Goal: Task Accomplishment & Management: Complete application form

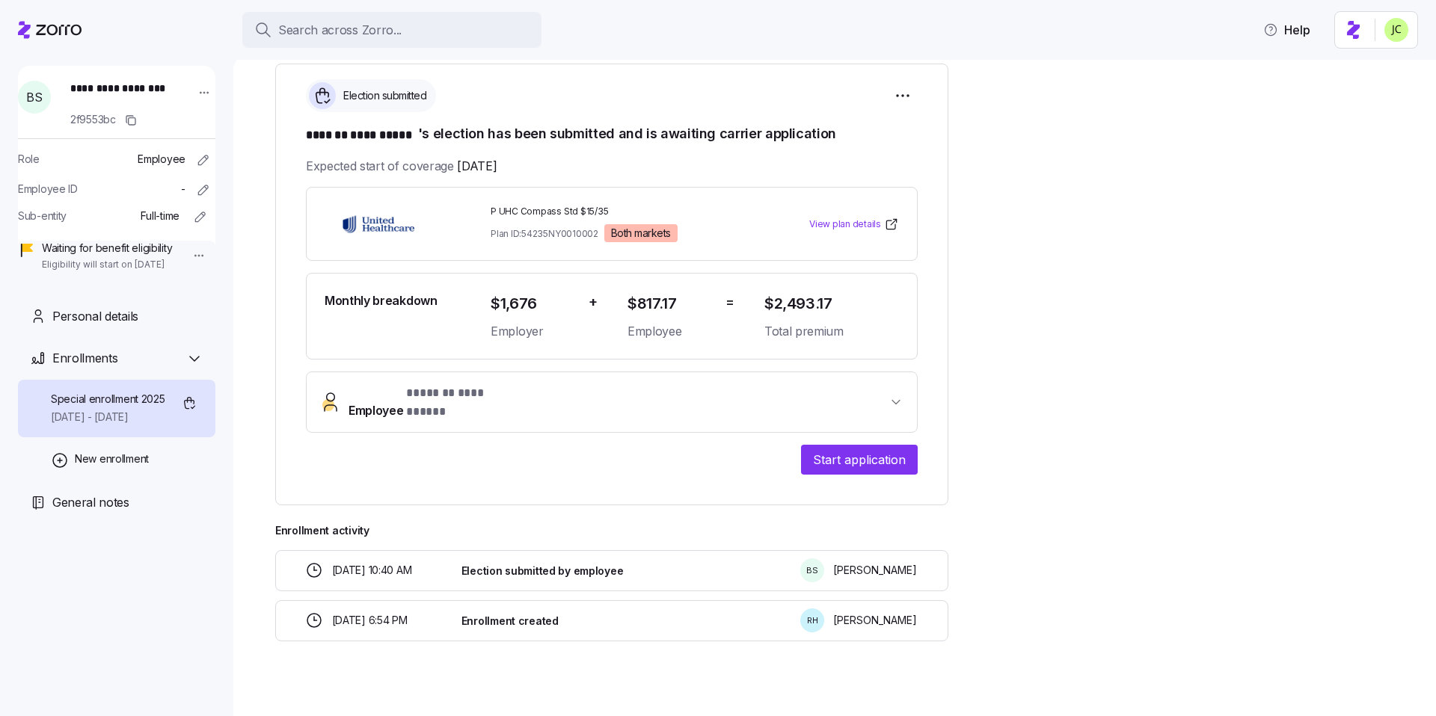
scroll to position [262, 0]
click at [889, 450] on span "Start application" at bounding box center [859, 459] width 92 height 18
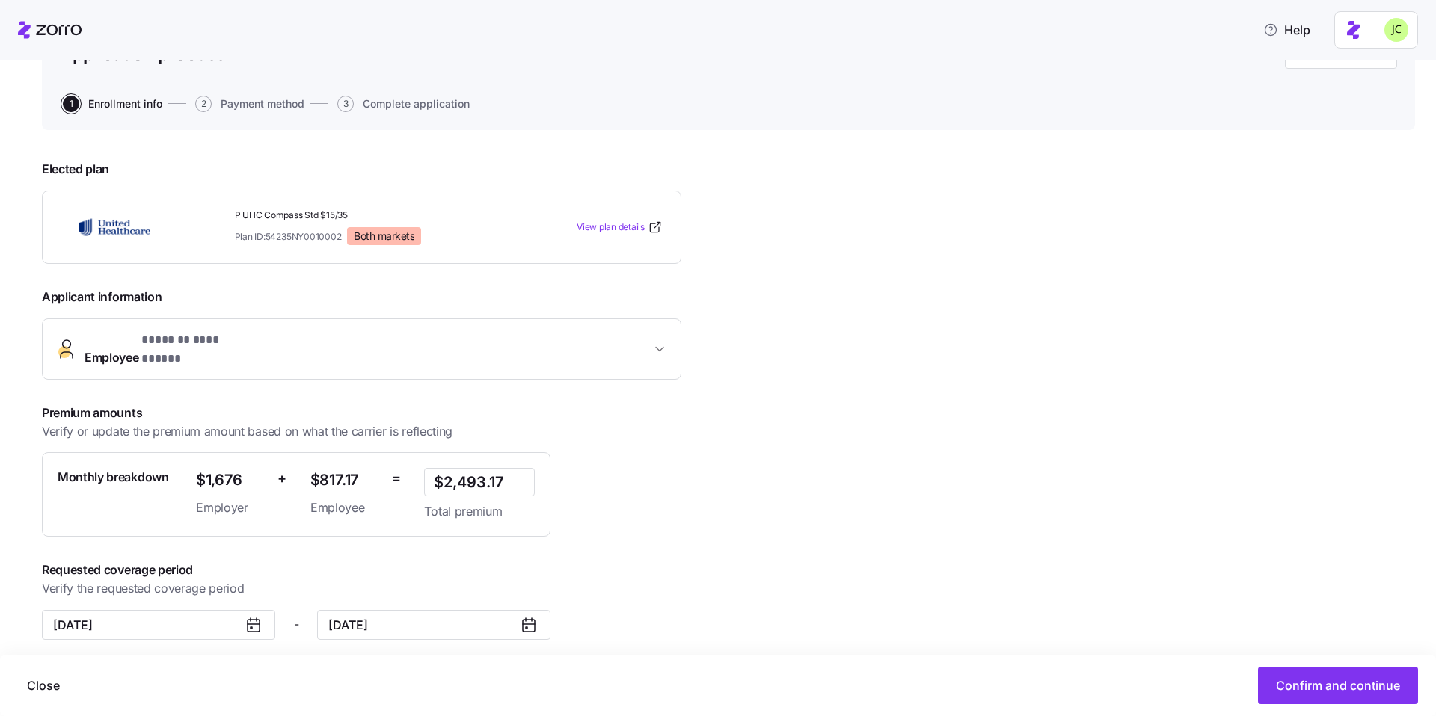
scroll to position [130, 0]
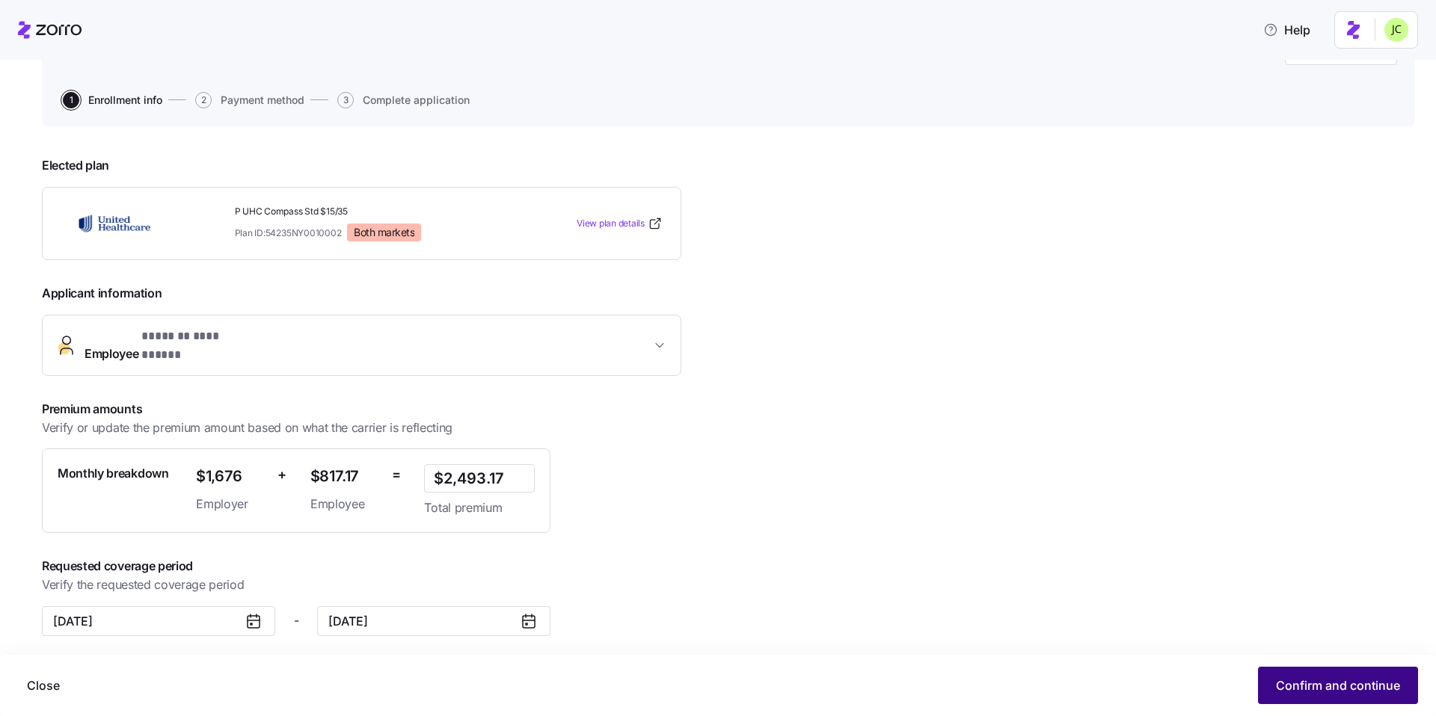
click at [1394, 680] on span "Confirm and continue" at bounding box center [1338, 686] width 124 height 18
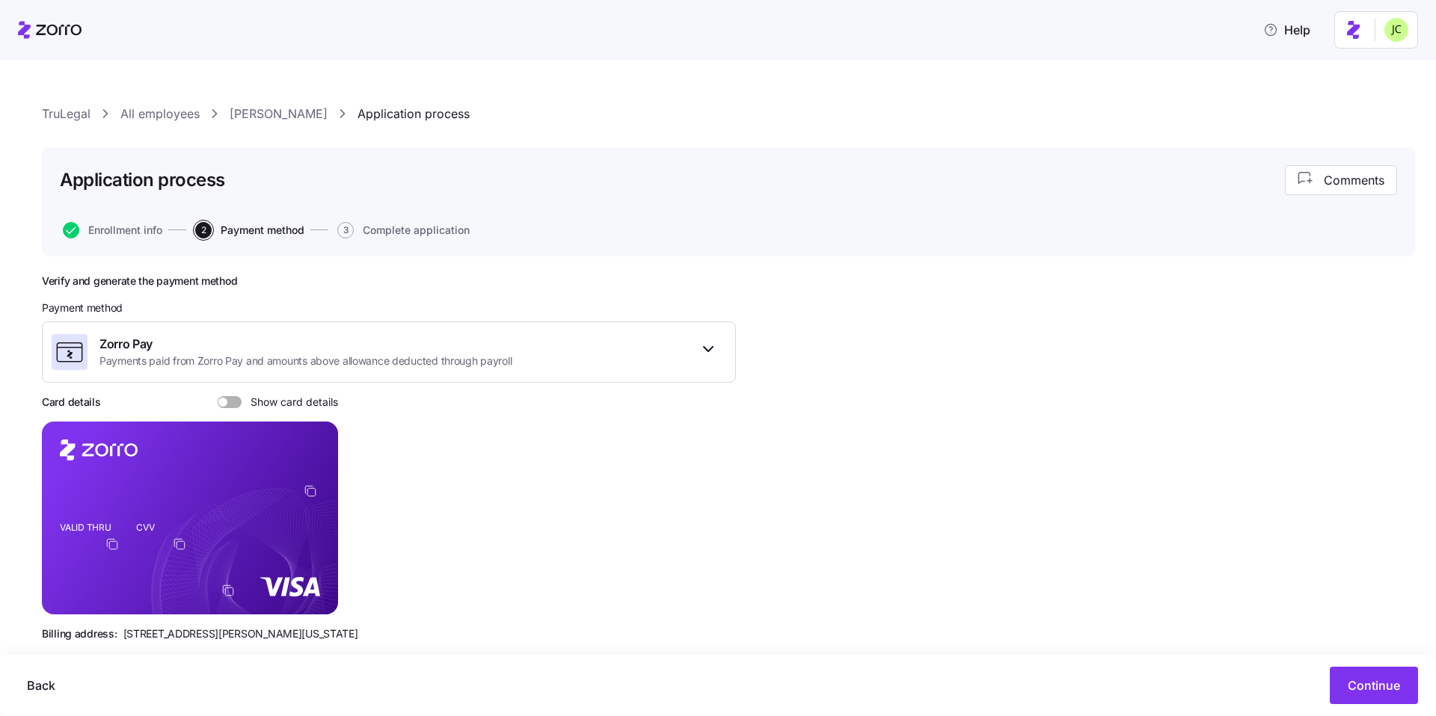
scroll to position [30, 0]
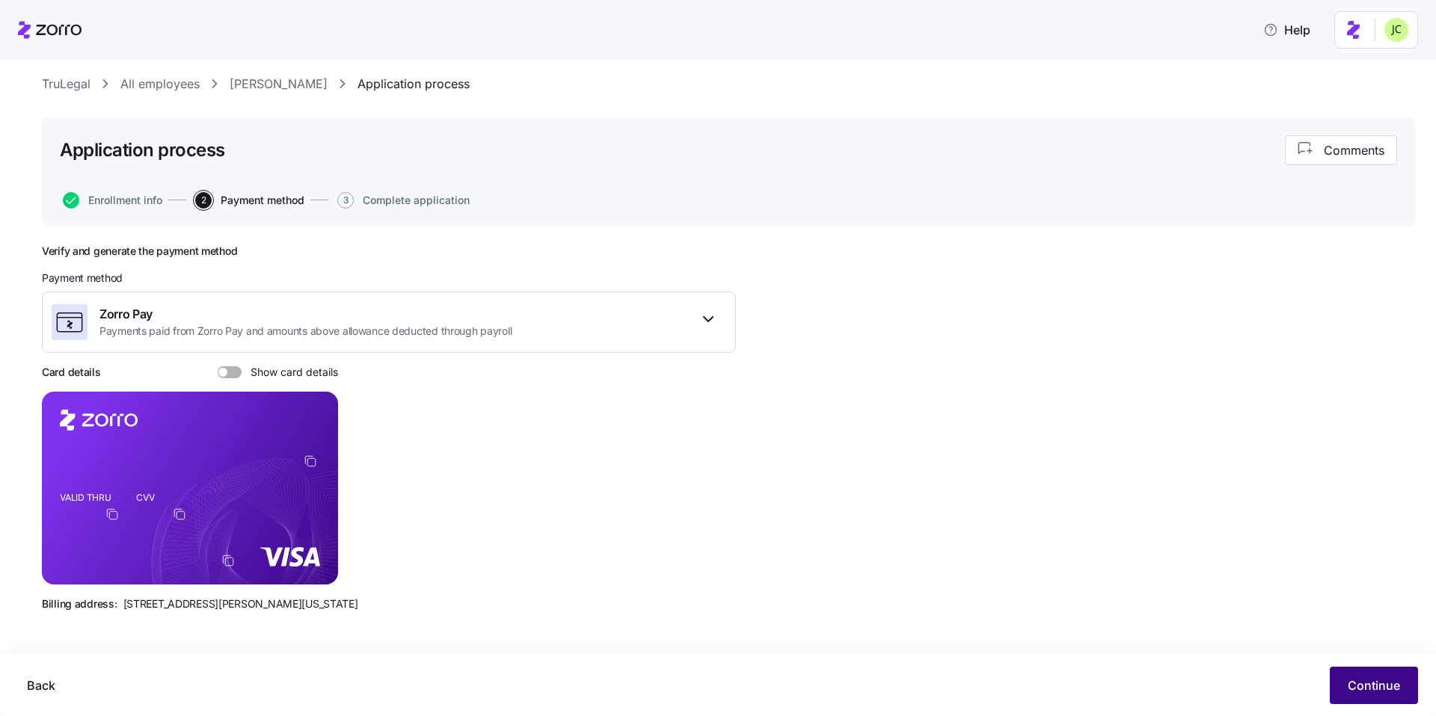
click at [1357, 681] on span "Continue" at bounding box center [1373, 686] width 52 height 18
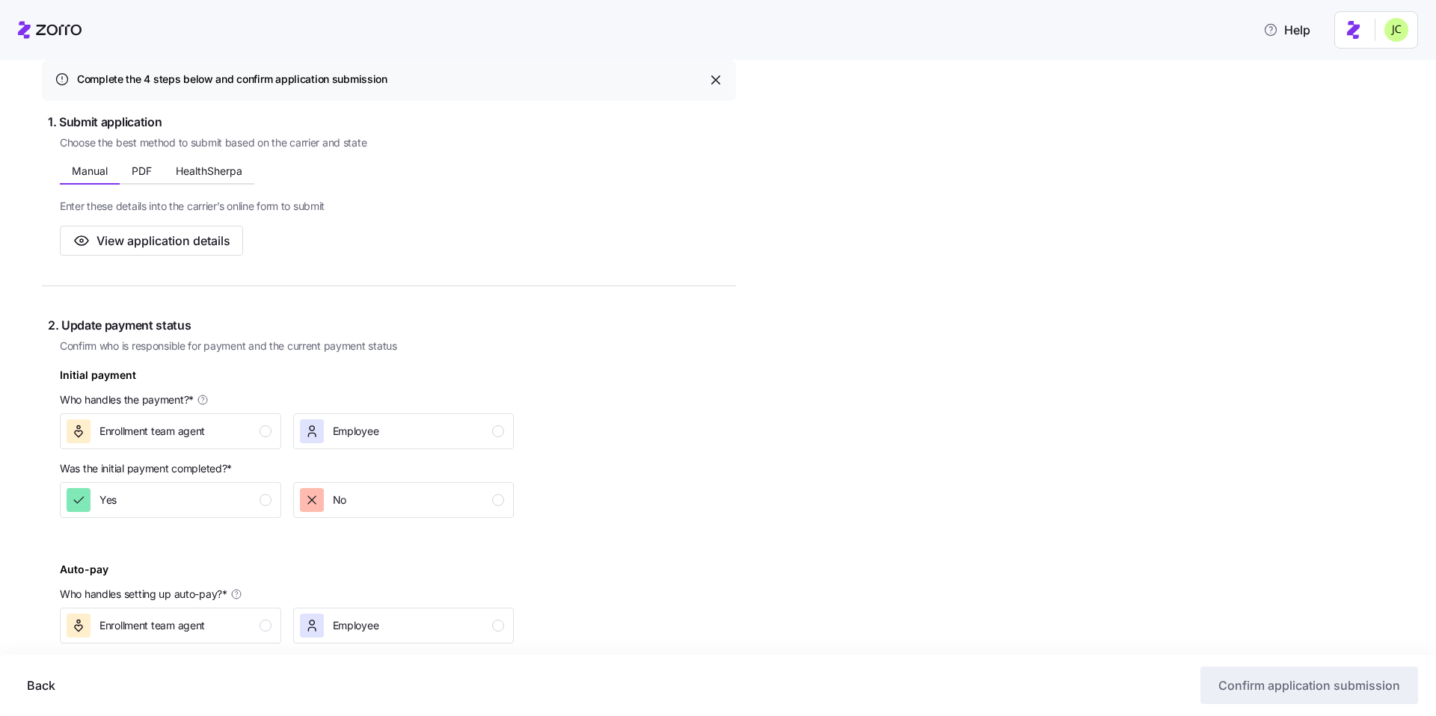
scroll to position [233, 0]
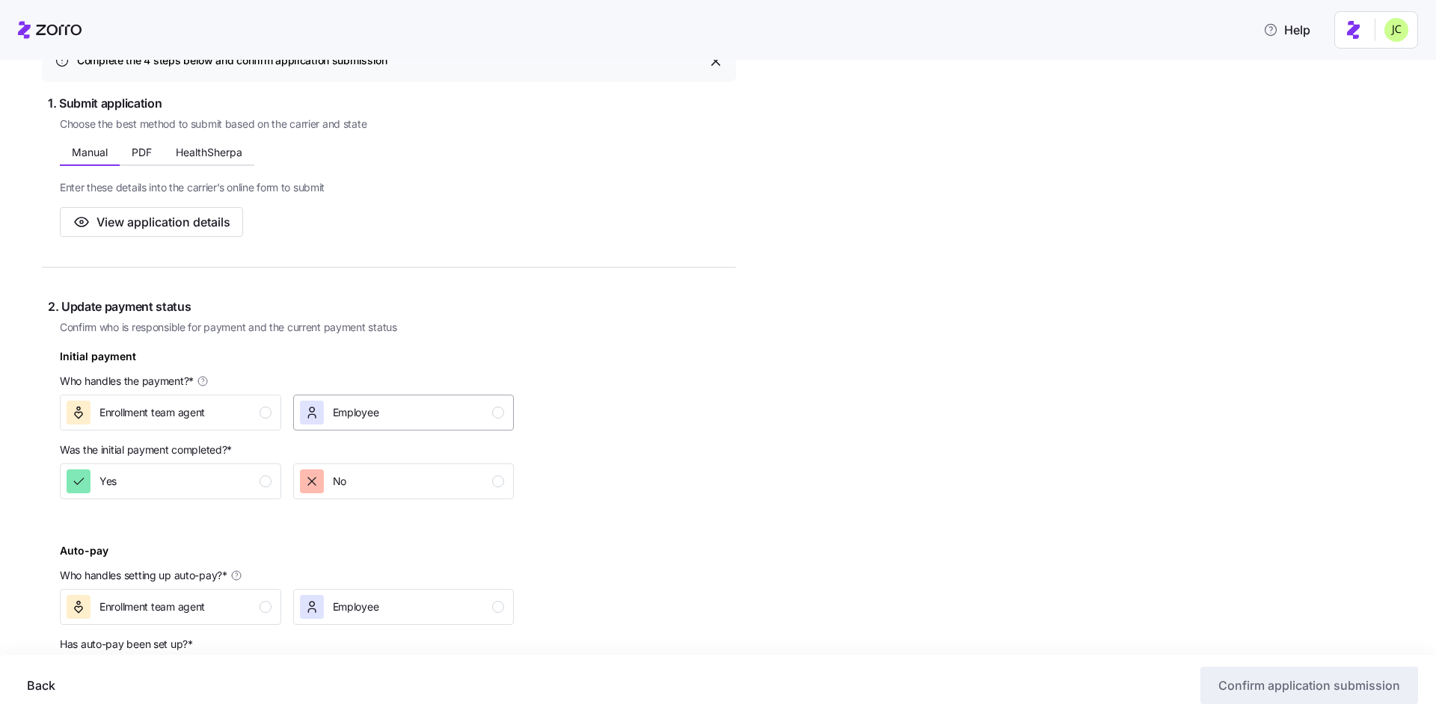
click at [315, 419] on icon "button" at bounding box center [311, 412] width 15 height 15
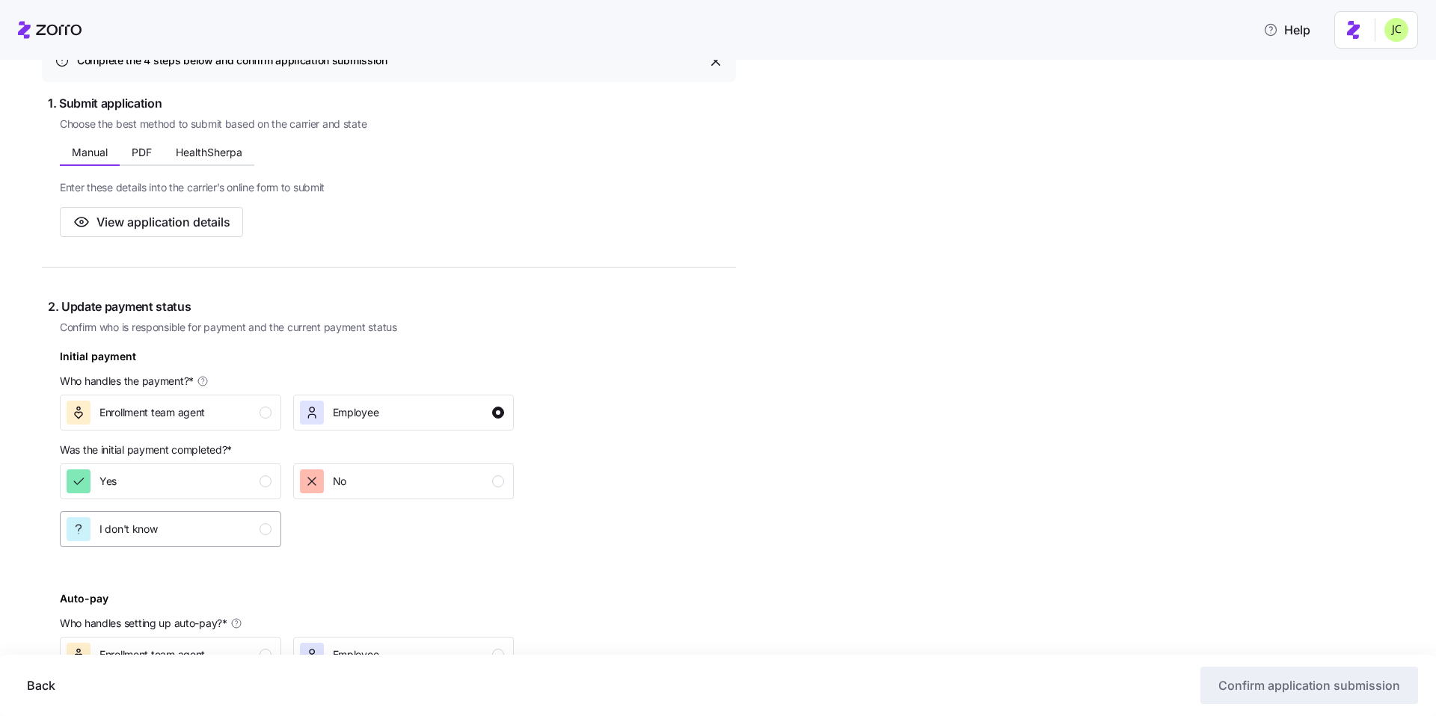
click at [256, 543] on button "I don't know" at bounding box center [170, 529] width 221 height 36
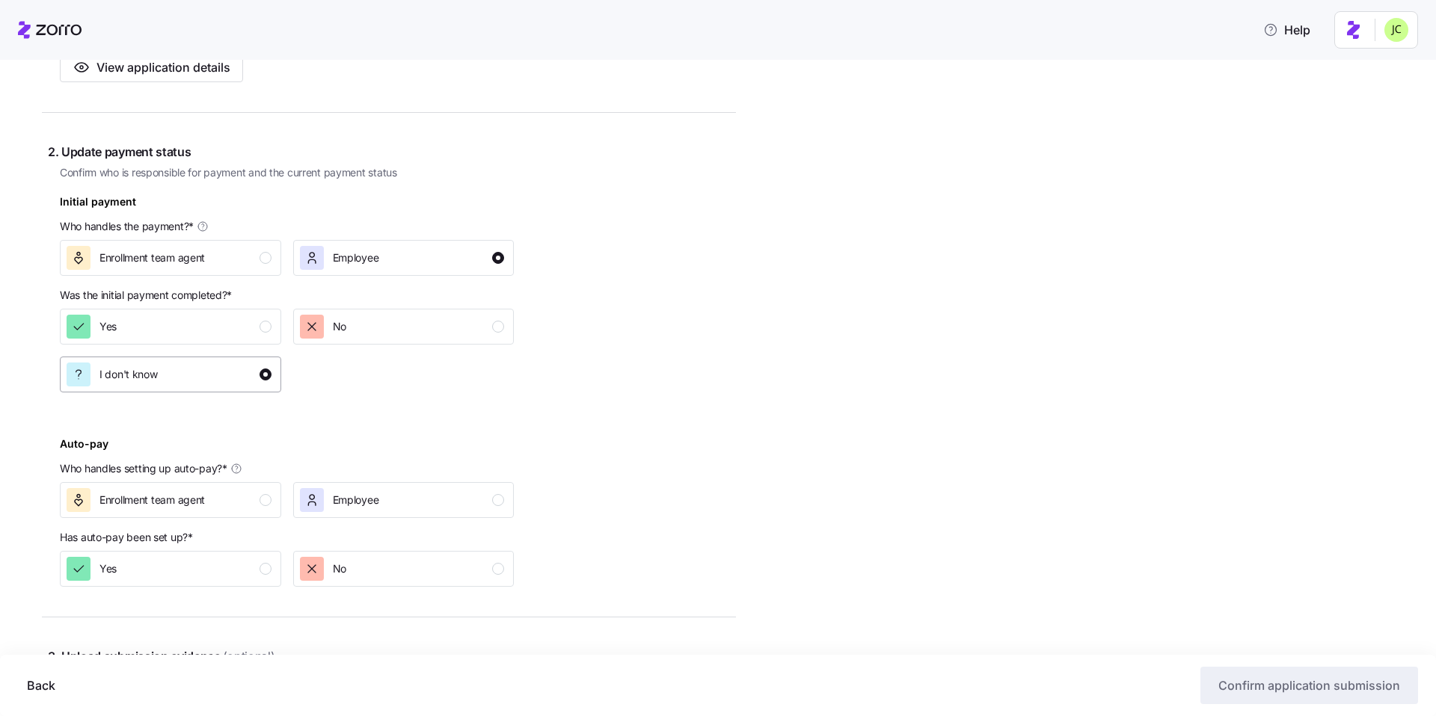
scroll to position [395, 0]
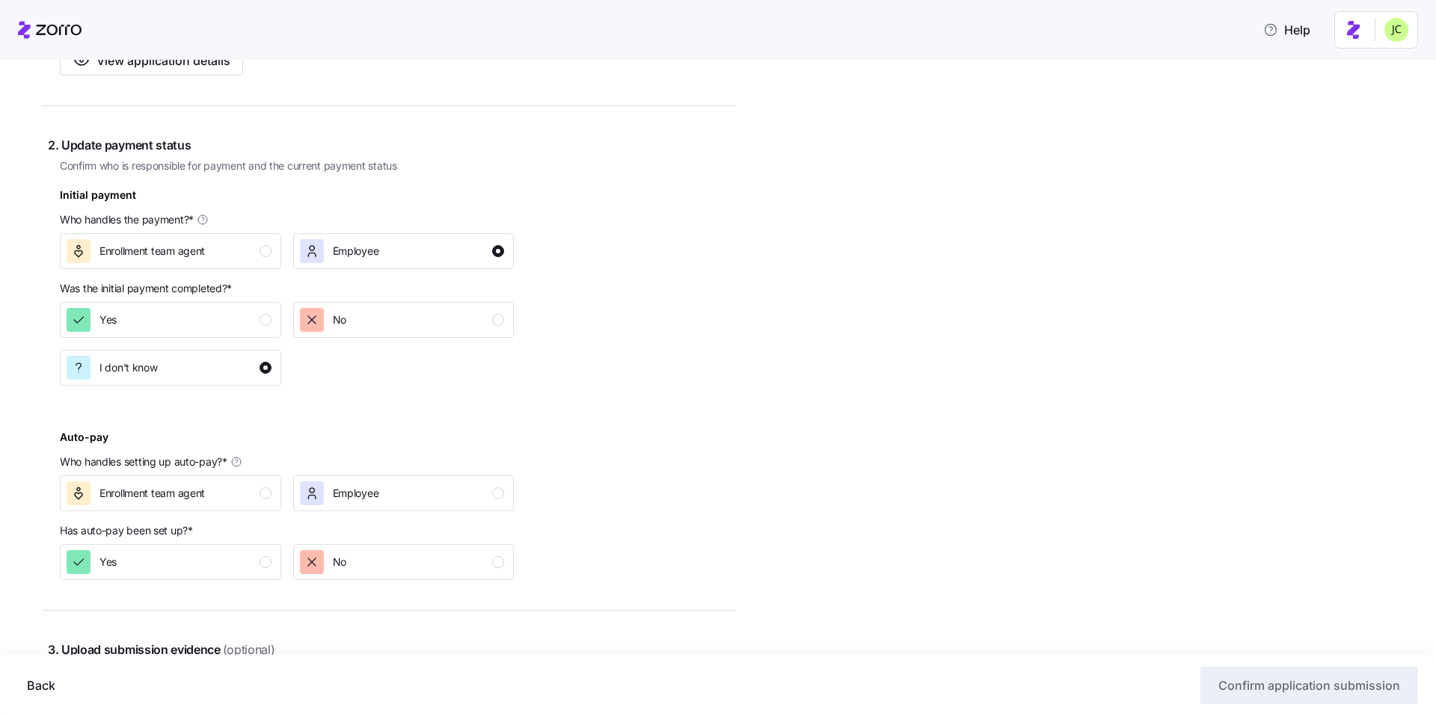
click at [380, 470] on p "Who handles setting up auto-pay? *" at bounding box center [287, 465] width 454 height 21
click at [379, 477] on button "Employee" at bounding box center [403, 494] width 221 height 36
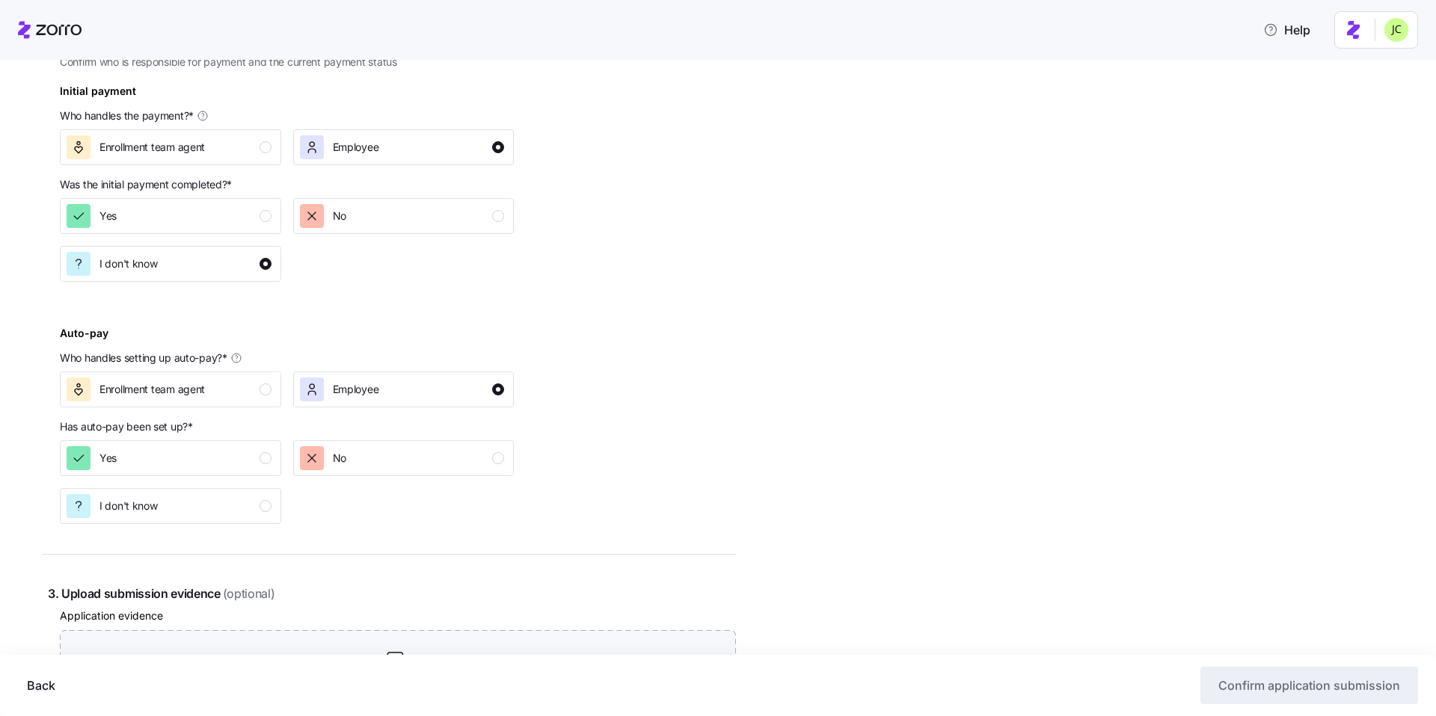
scroll to position [499, 0]
click at [250, 520] on button "I don't know" at bounding box center [170, 505] width 221 height 36
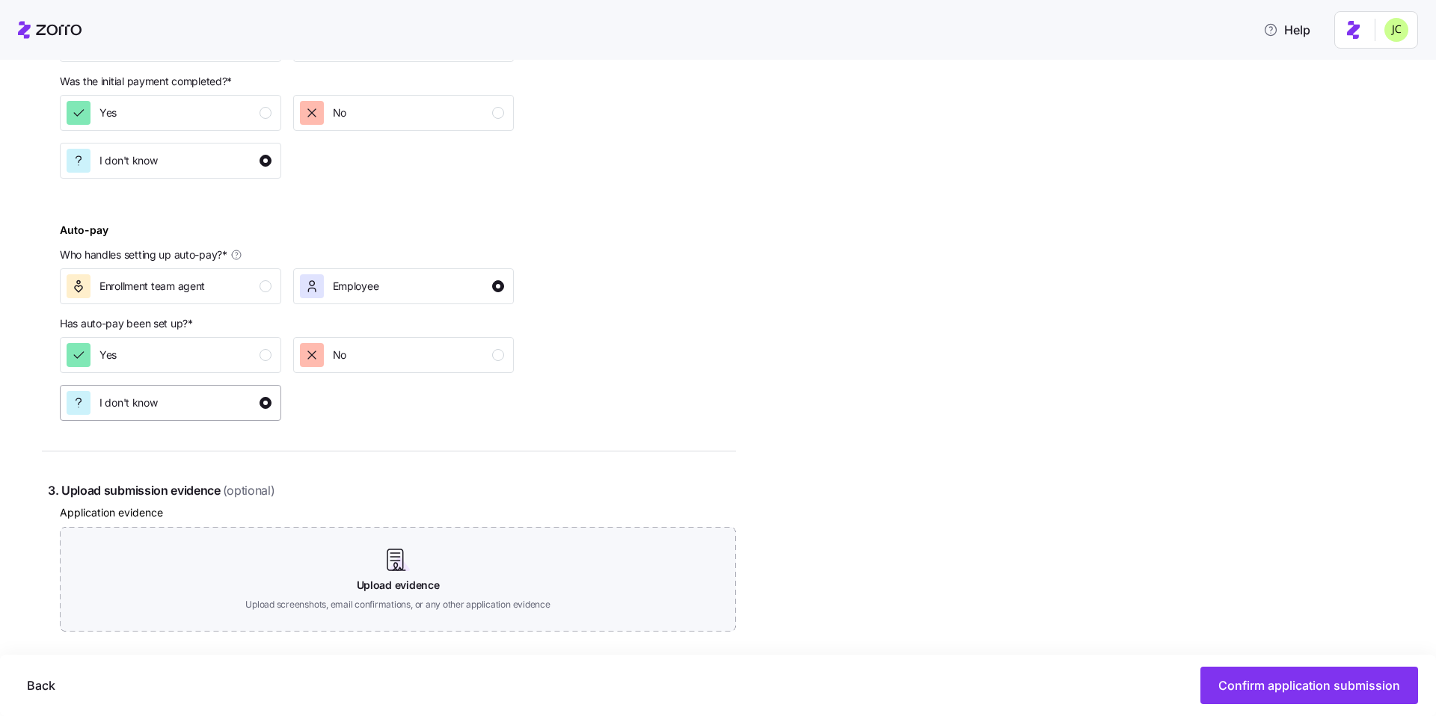
scroll to position [606, 0]
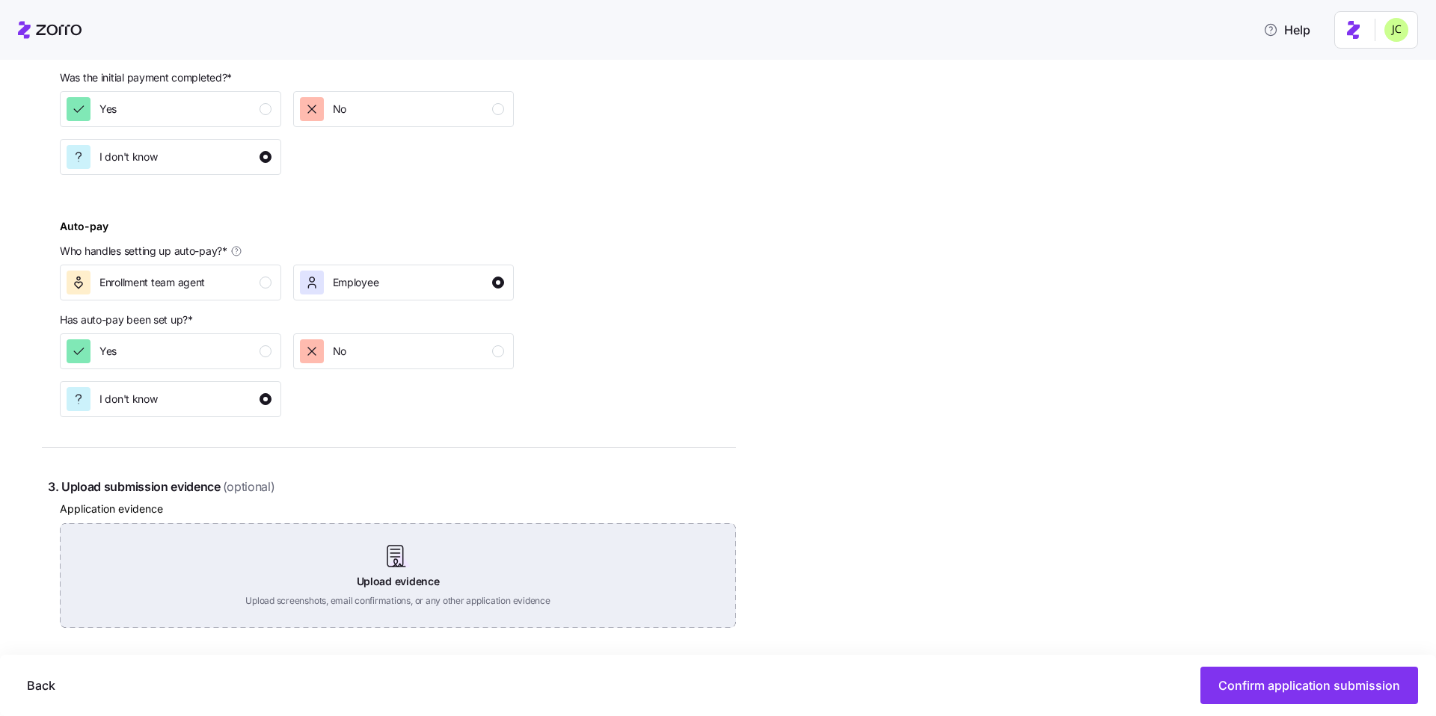
click at [249, 567] on div "Upload evidence Upload screenshots, email confirmations, or any other applicati…" at bounding box center [398, 575] width 676 height 105
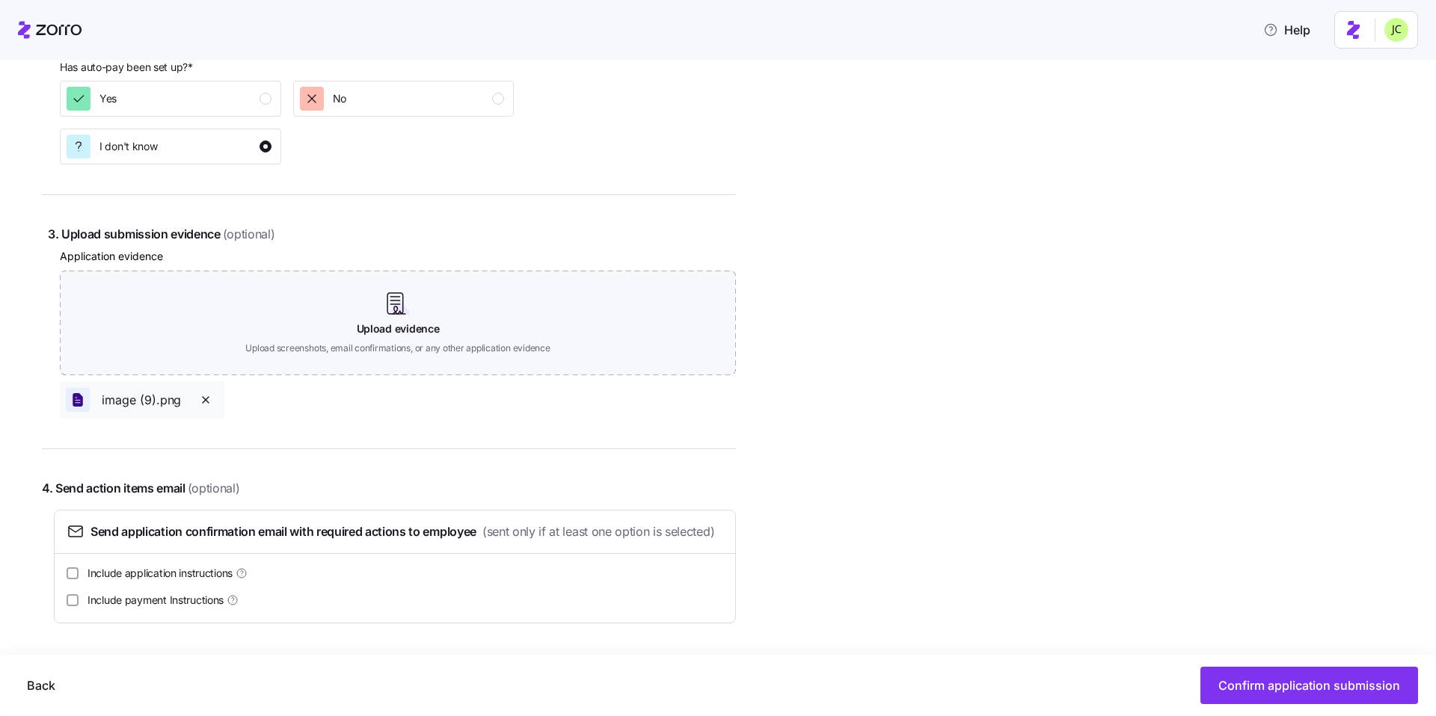
scroll to position [883, 0]
click at [216, 602] on span "Include payment Instructions" at bounding box center [155, 600] width 136 height 15
click at [79, 602] on input "Include payment Instructions" at bounding box center [73, 600] width 12 height 12
click at [1304, 673] on button "Confirm application submission" at bounding box center [1309, 685] width 218 height 37
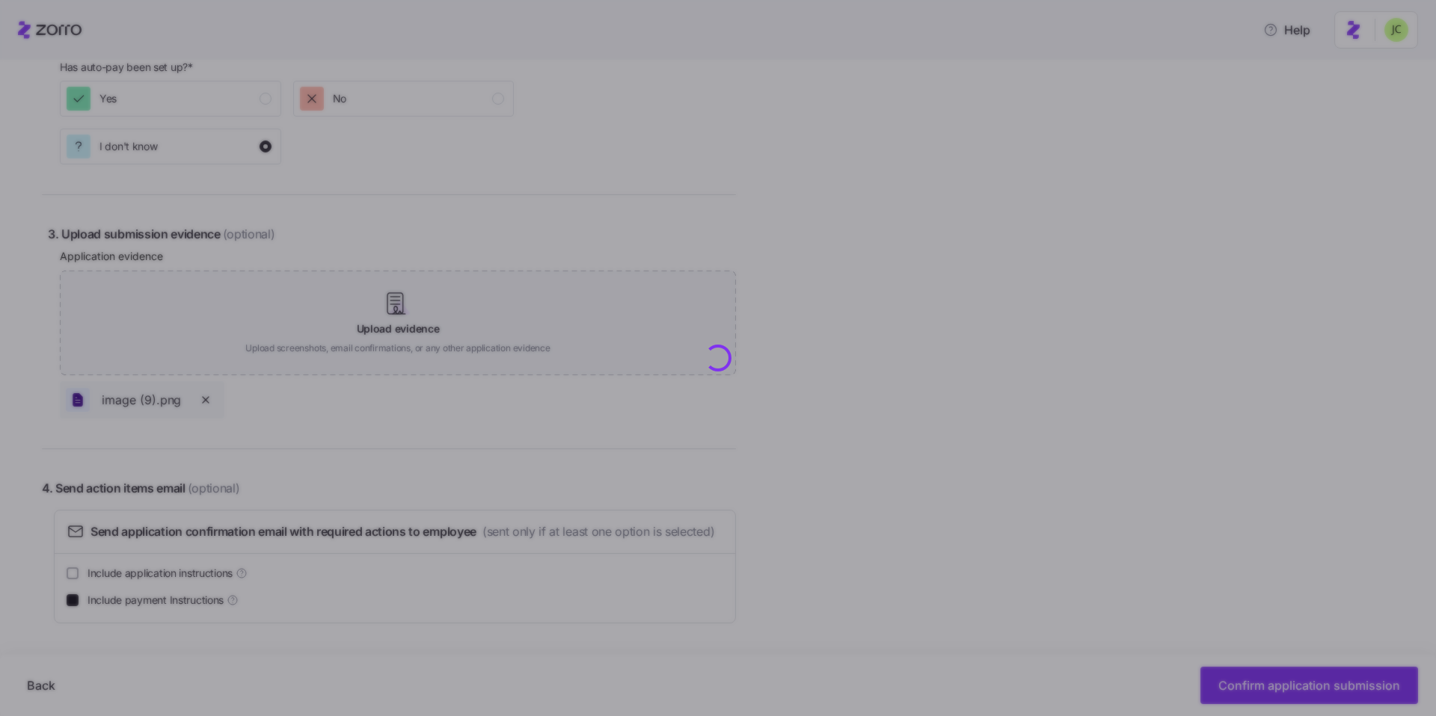
checkbox input "false"
